Goal: Transaction & Acquisition: Obtain resource

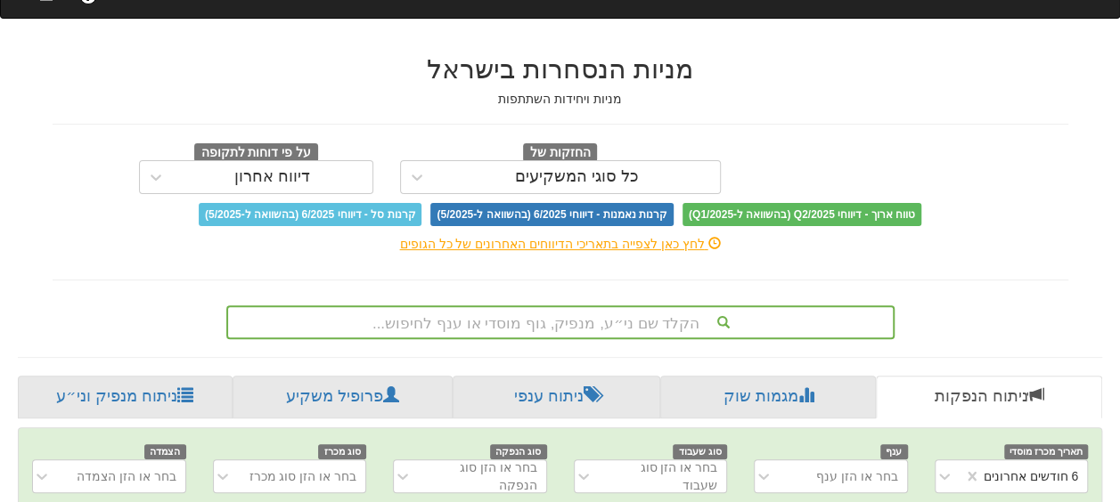
scroll to position [206, 0]
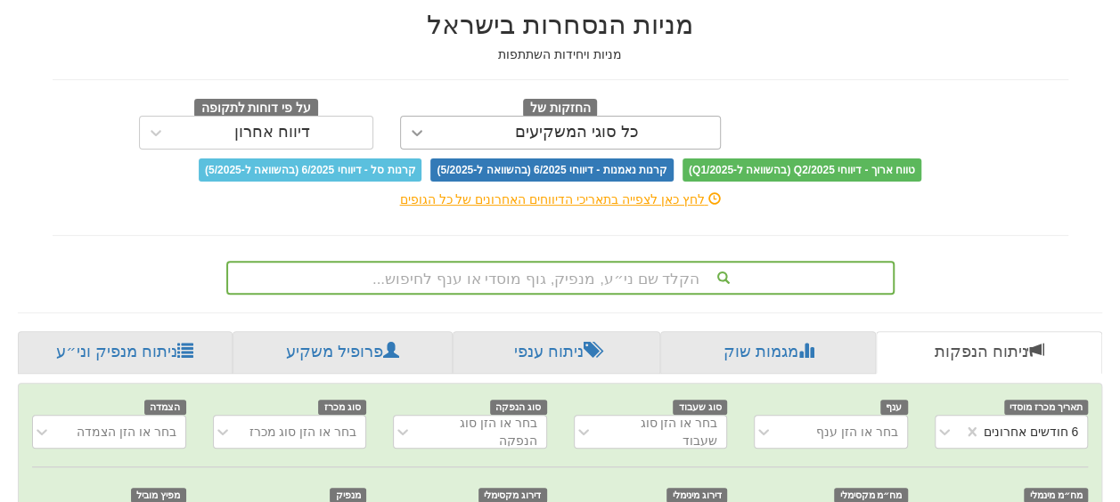
click at [417, 137] on icon at bounding box center [417, 133] width 18 height 18
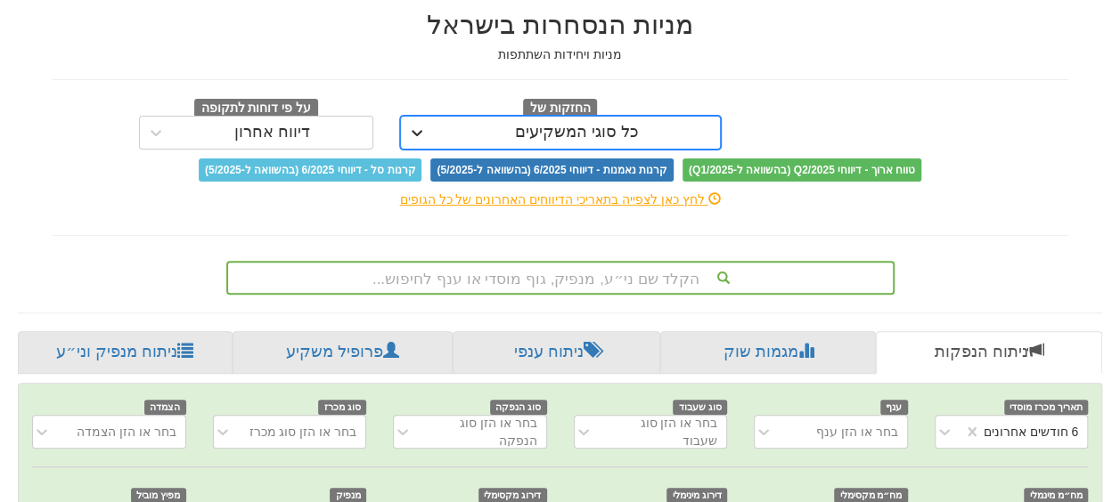
click at [429, 135] on div at bounding box center [417, 133] width 32 height 32
click at [273, 135] on div "דיווח אחרון" at bounding box center [272, 133] width 76 height 18
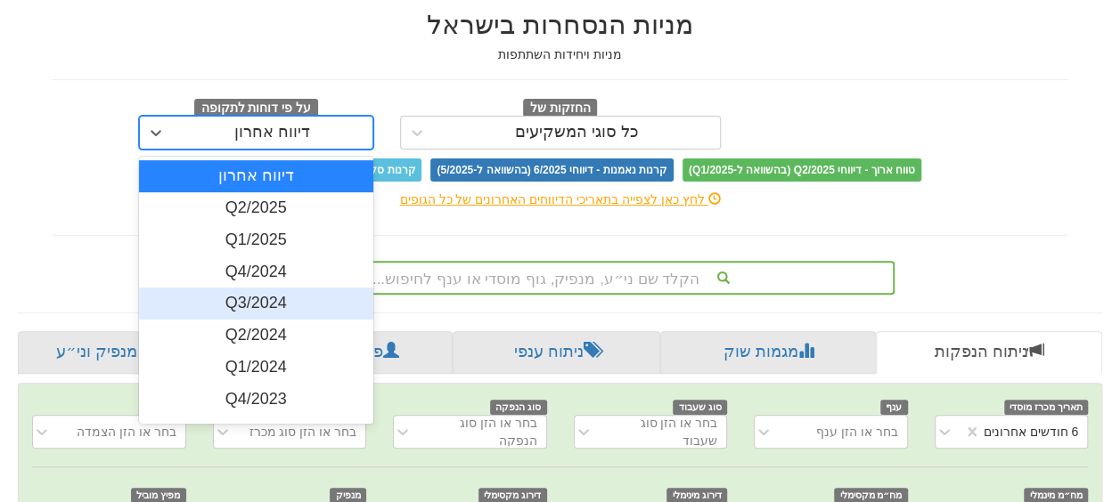
click at [266, 301] on div "Q3/2024" at bounding box center [256, 304] width 234 height 32
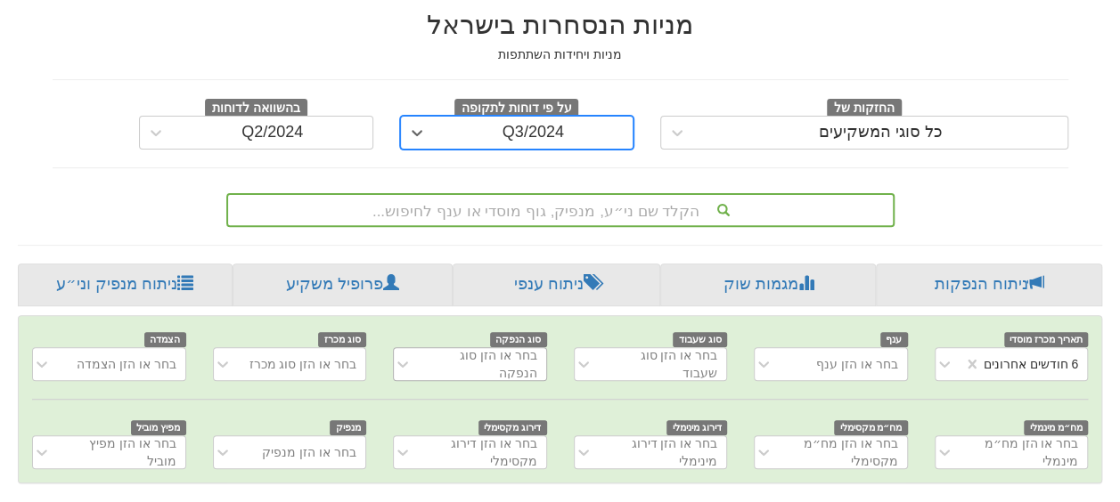
scroll to position [295, 0]
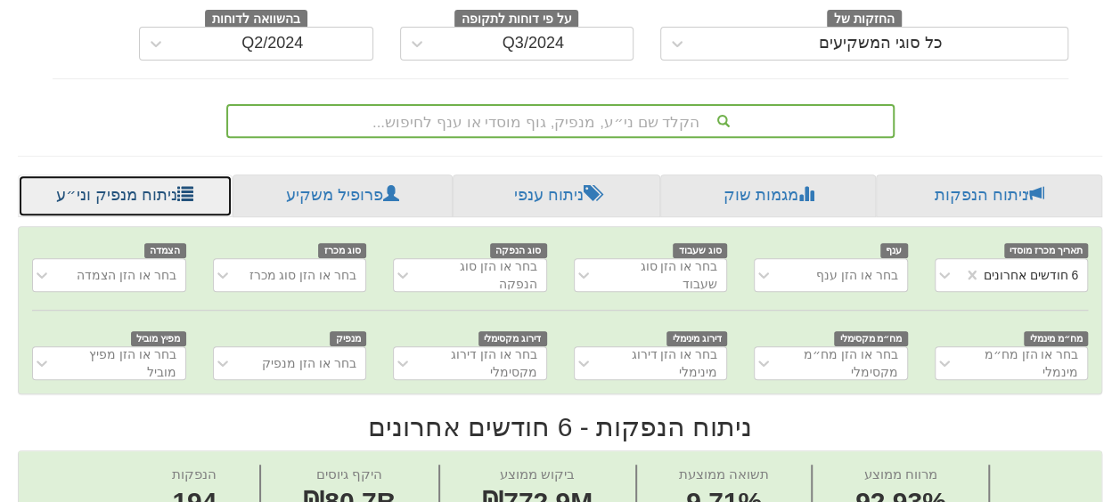
click at [143, 187] on link "ניתוח מנפיק וני״ע" at bounding box center [125, 196] width 215 height 43
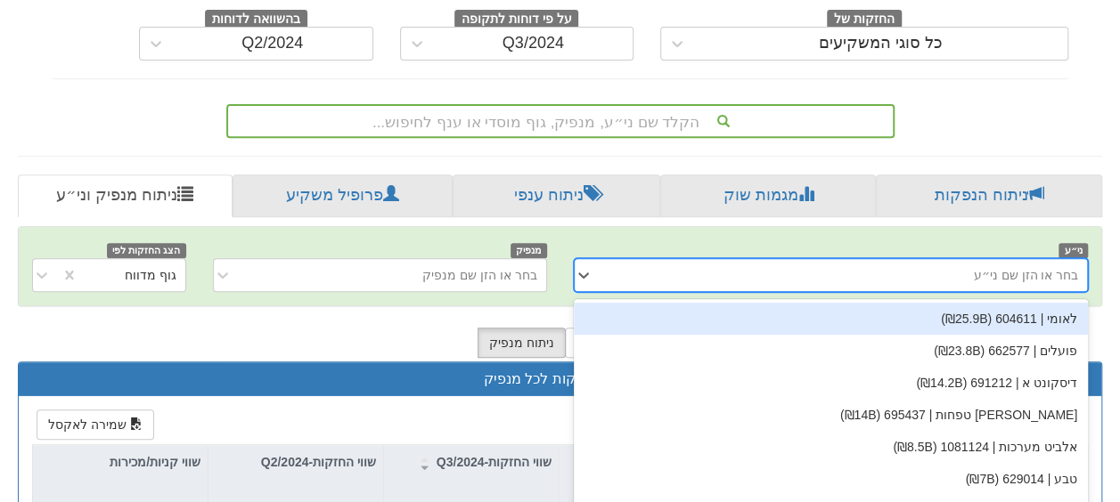
click at [1024, 265] on div "option לאומי | 604611 (₪25.9B) focused, 1 of 498. 498 results available. Use Up…" at bounding box center [831, 275] width 515 height 34
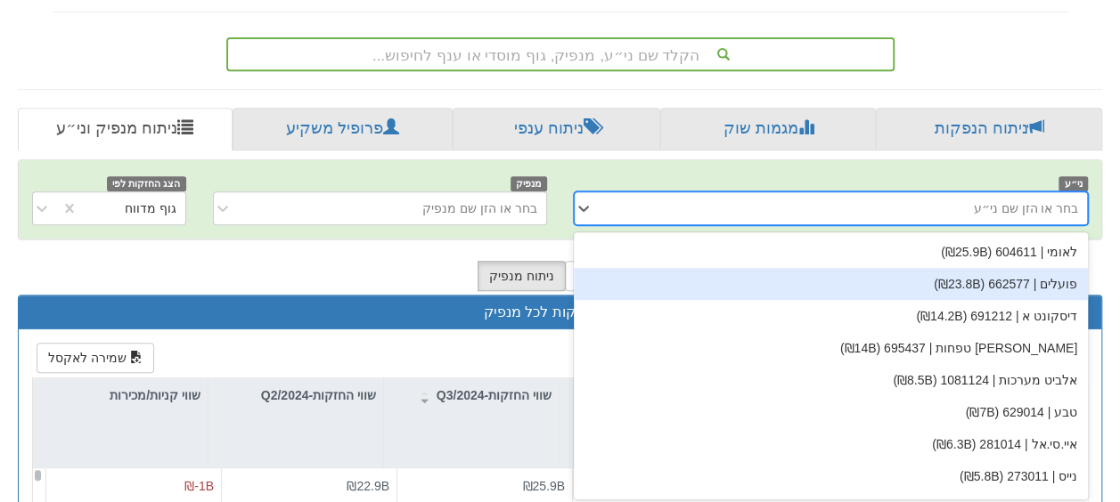
scroll to position [363, 0]
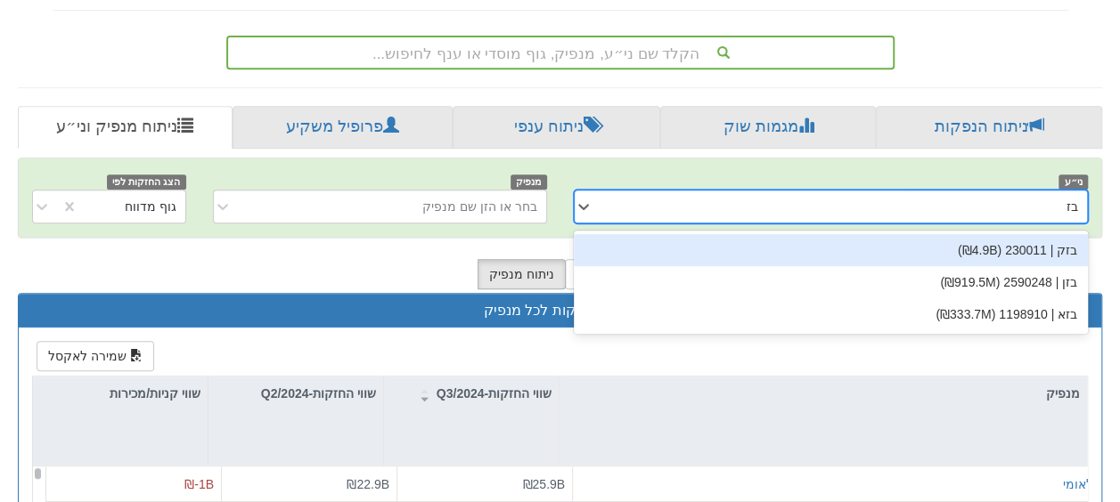
type input "בזק"
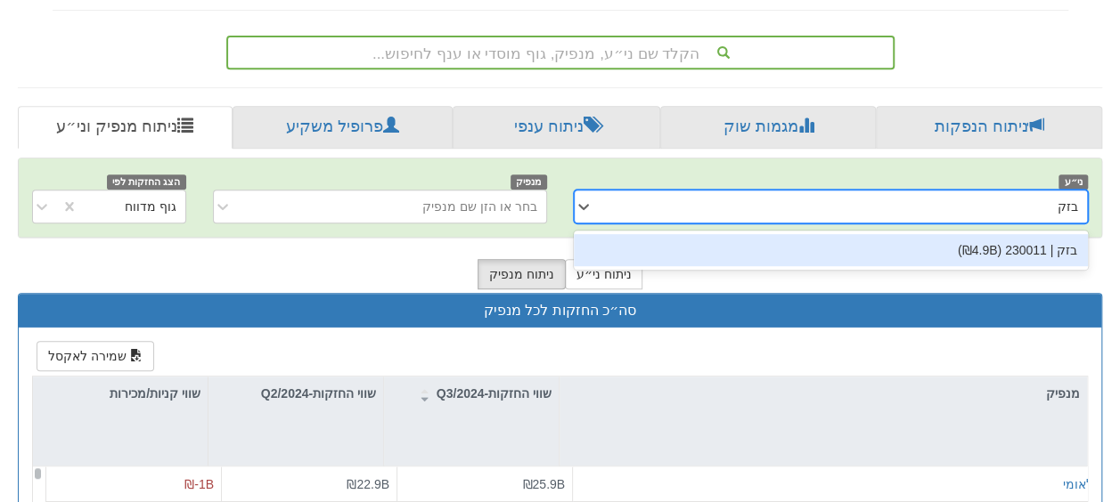
click at [1028, 256] on div "בזק | 230011 (₪4.9B)" at bounding box center [831, 250] width 515 height 32
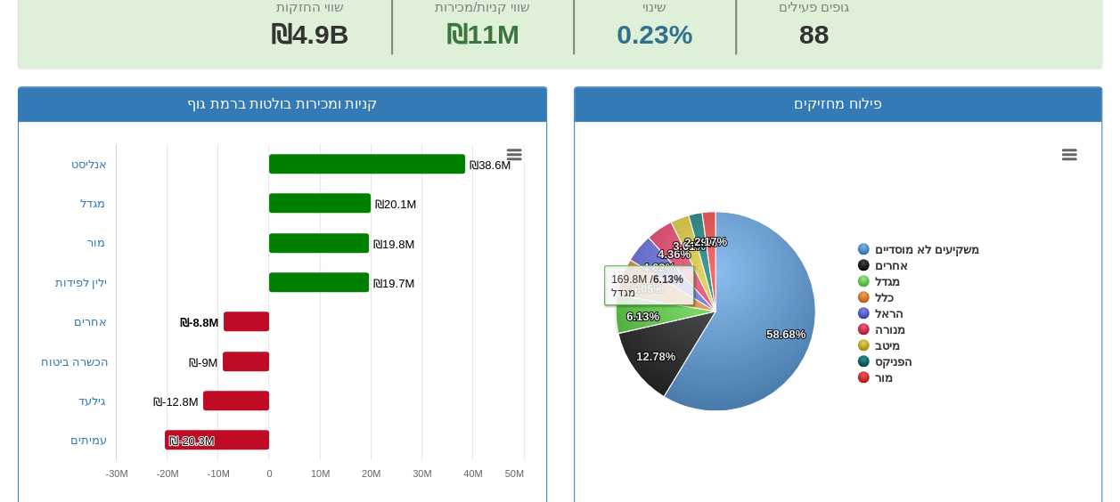
scroll to position [542, 0]
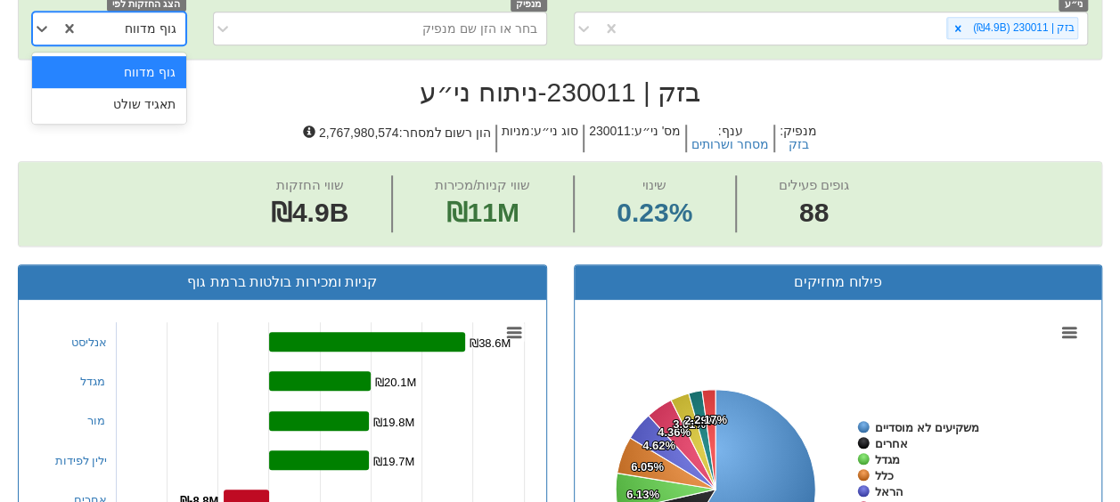
click at [122, 33] on div "גוף מדווח" at bounding box center [131, 28] width 107 height 29
click at [118, 101] on div "תאגיד שולט" at bounding box center [109, 104] width 154 height 32
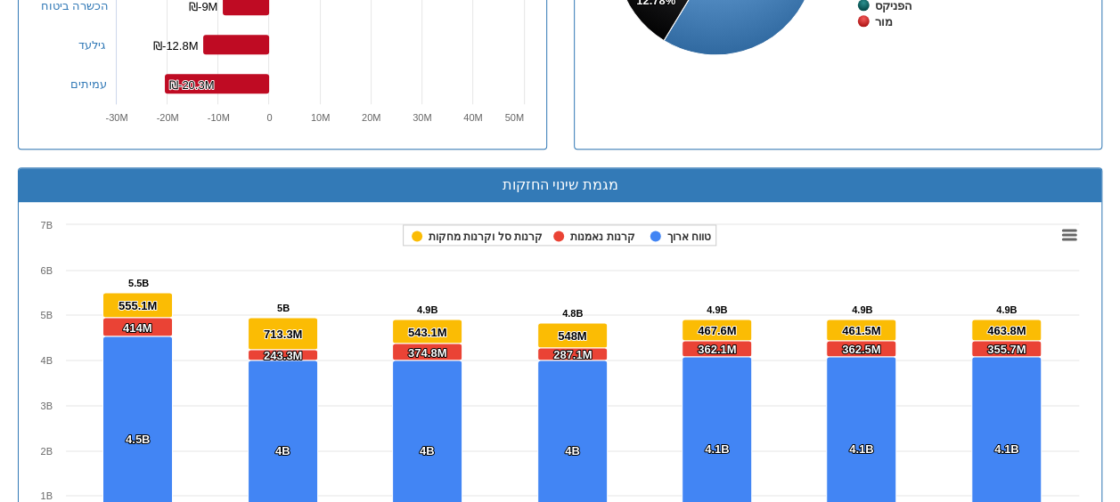
scroll to position [1611, 0]
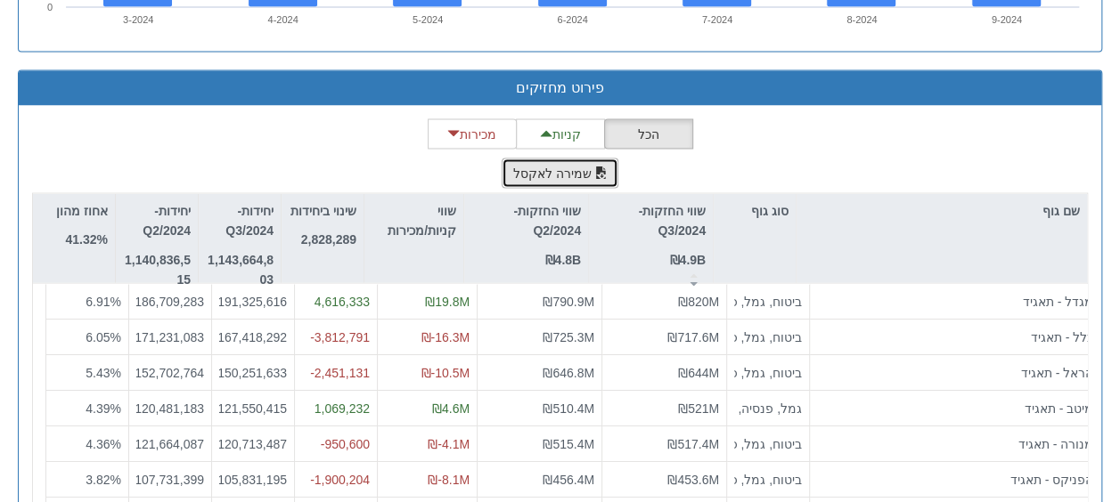
click at [562, 170] on button "שמירה לאקסל" at bounding box center [561, 173] width 118 height 30
